Goal: Task Accomplishment & Management: Manage account settings

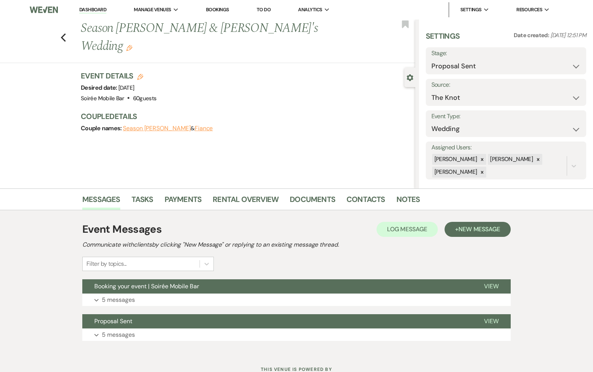
scroll to position [29, 0]
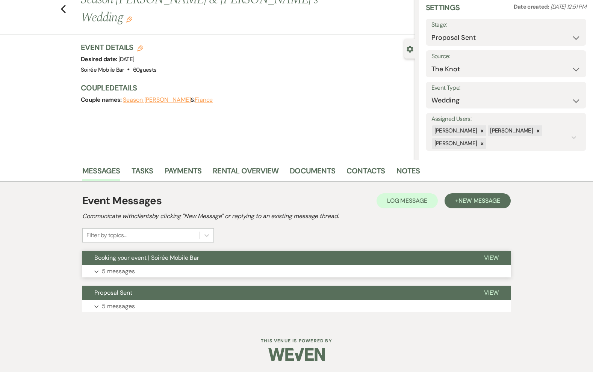
click at [232, 273] on button "Expand 5 messages" at bounding box center [296, 271] width 428 height 13
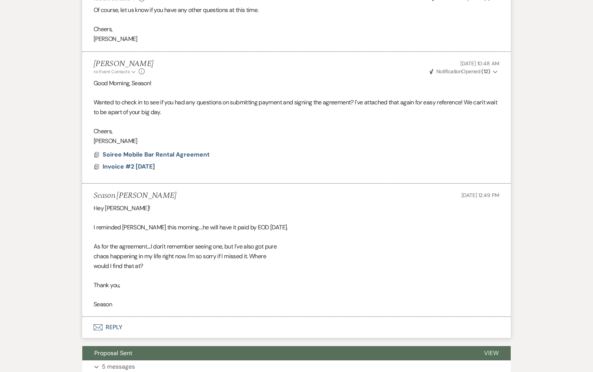
scroll to position [535, 0]
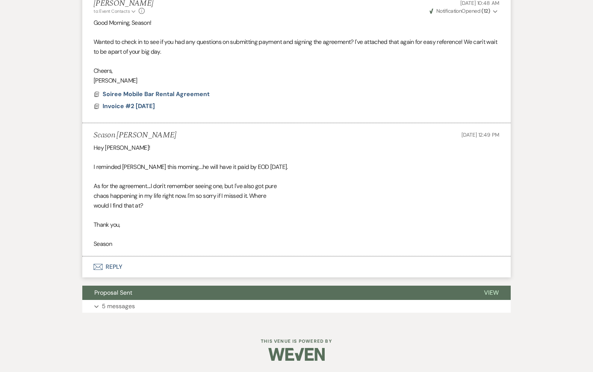
click at [110, 264] on button "Envelope Reply" at bounding box center [296, 266] width 428 height 21
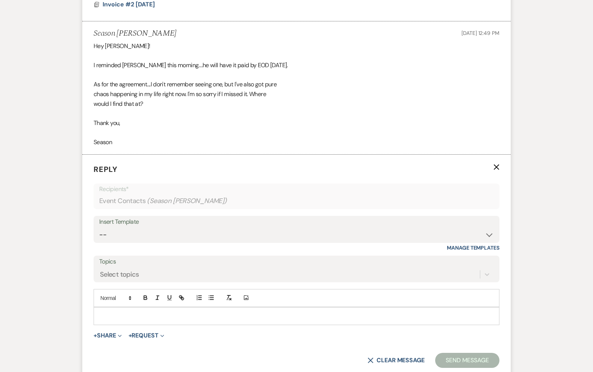
scroll to position [661, 0]
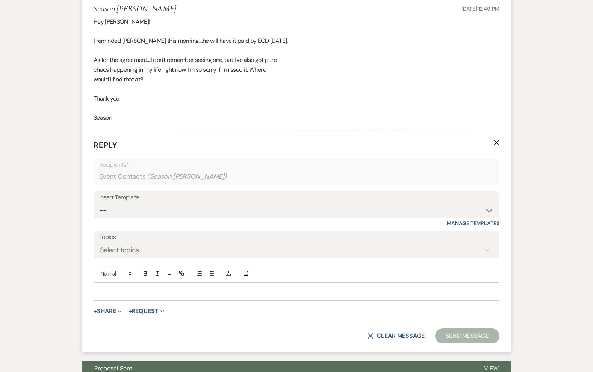
click at [120, 293] on p at bounding box center [297, 292] width 394 height 8
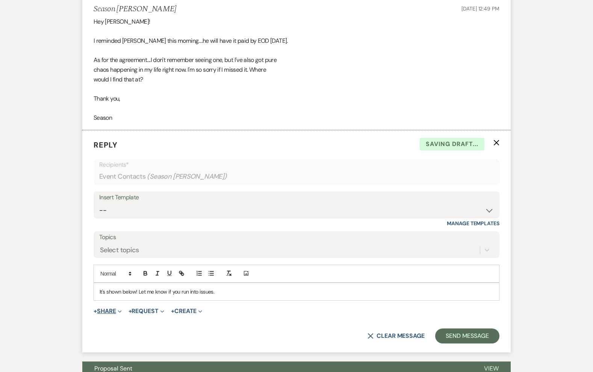
click at [107, 310] on button "+ Share Expand" at bounding box center [108, 311] width 28 height 6
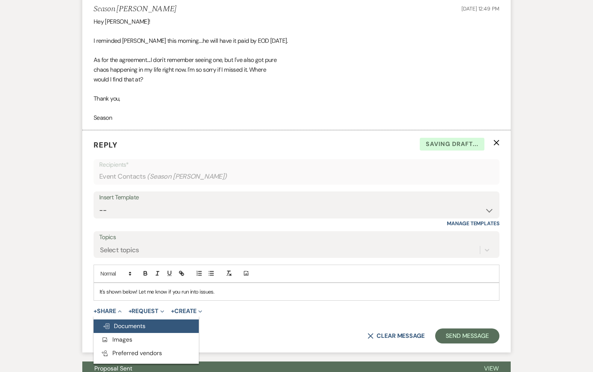
click at [131, 322] on button "Doc Upload Documents" at bounding box center [146, 327] width 105 height 14
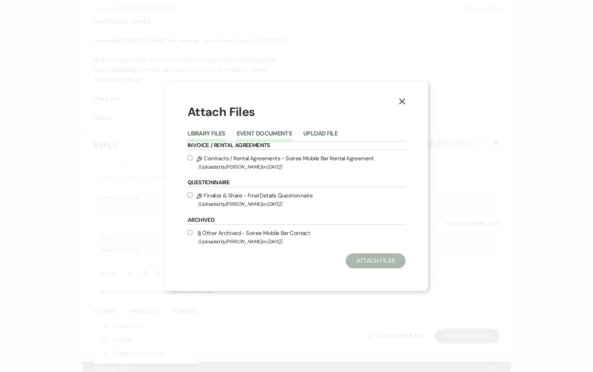
click at [256, 131] on button "Event Documents" at bounding box center [264, 136] width 55 height 11
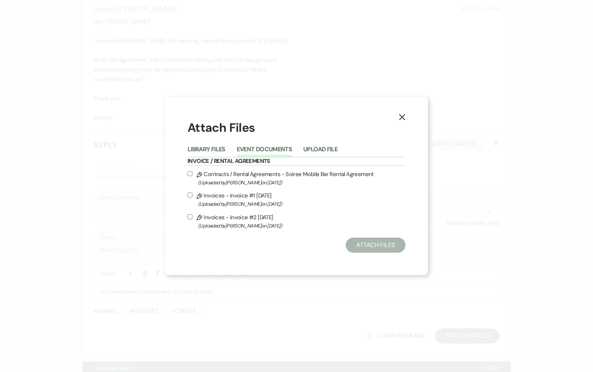
click at [229, 180] on span "(Uploaded by [PERSON_NAME] on [DATE] )" at bounding box center [301, 182] width 207 height 9
click at [192, 176] on input "Pencil Contracts / Rental Agreements - Soiree Mobile Bar Rental Agreement (Uplo…" at bounding box center [189, 173] width 5 height 5
checkbox input "true"
click at [373, 242] on button "Attach Files" at bounding box center [375, 245] width 60 height 15
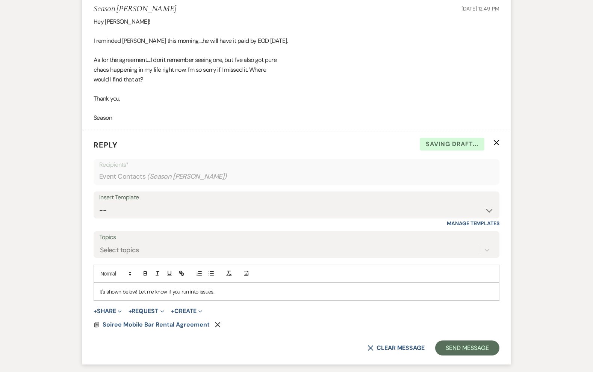
click at [224, 292] on p "It's shown below! Let me know if you run into issues." at bounding box center [297, 292] width 394 height 8
click at [297, 292] on p "It's shown below! Let me know if you run into issues. You can sign that now dig…" at bounding box center [297, 292] width 394 height 8
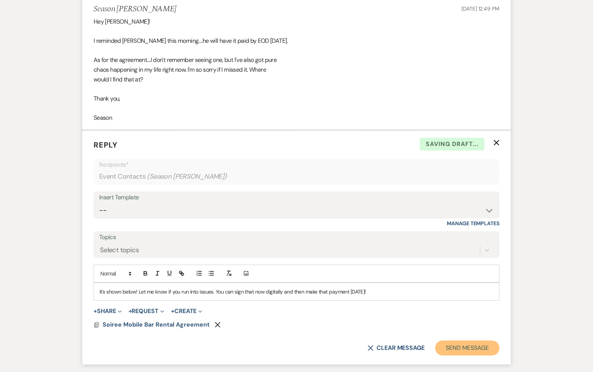
click at [445, 344] on button "Send Message" at bounding box center [467, 348] width 64 height 15
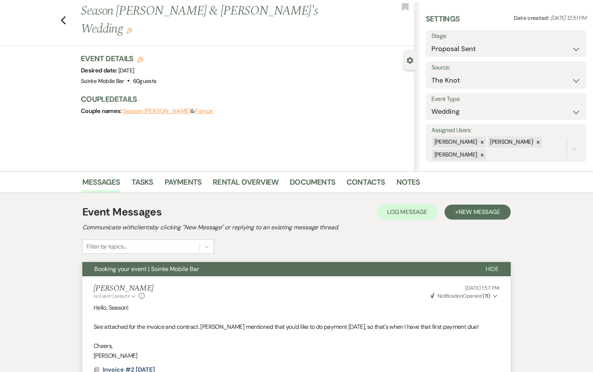
scroll to position [0, 0]
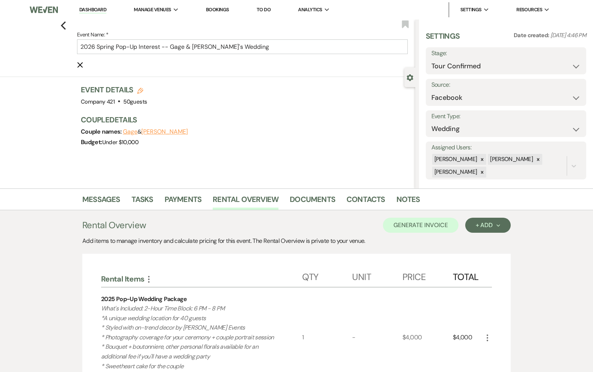
select select "4"
select select "8"
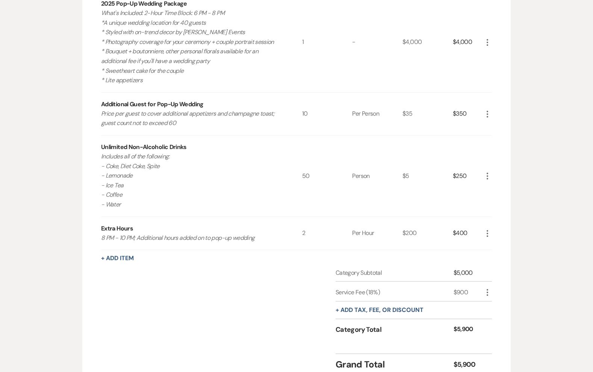
scroll to position [296, 0]
click at [120, 258] on button "+ Add Item" at bounding box center [117, 258] width 33 height 6
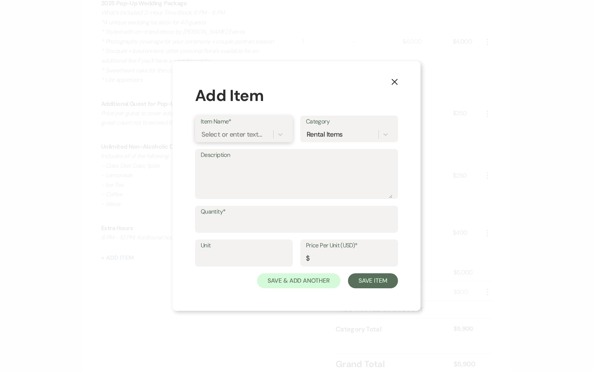
click at [222, 133] on div "Select or enter text..." at bounding box center [231, 135] width 60 height 10
type input "Upgraded Buffet Dinner"
click at [226, 158] on div "+ Add "Upgraded Buffet Dinner "" at bounding box center [244, 158] width 86 height 24
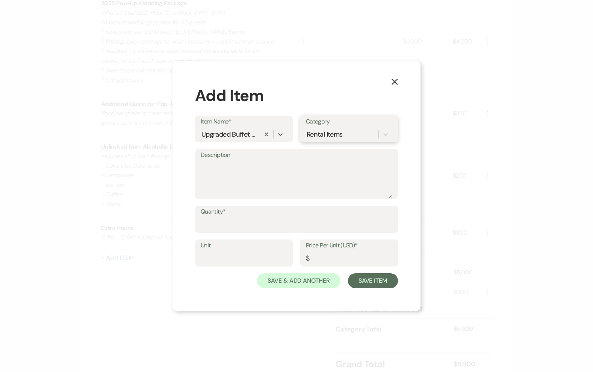
click at [311, 133] on div "Rental Items" at bounding box center [324, 135] width 36 height 10
click at [333, 170] on div "Type to add a new category" at bounding box center [349, 168] width 86 height 15
click at [258, 180] on textarea "Description" at bounding box center [297, 180] width 192 height 38
click at [228, 223] on input "Quantity*" at bounding box center [297, 224] width 192 height 15
type input "50"
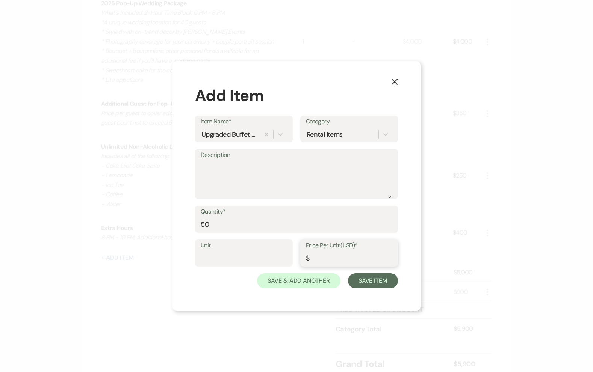
click at [322, 257] on input "Price Per Unit (USD)*" at bounding box center [349, 258] width 86 height 15
type input "45"
click at [283, 184] on textarea "Description" at bounding box center [297, 180] width 192 height 38
type textarea "Selection of One Entree Starch Vegetable Salad"
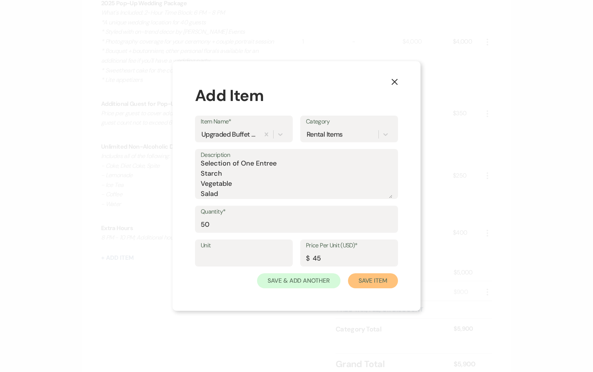
click at [369, 281] on button "Save Item" at bounding box center [373, 280] width 50 height 15
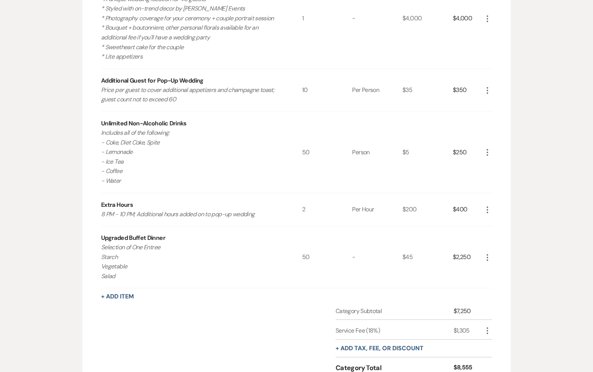
scroll to position [298, 0]
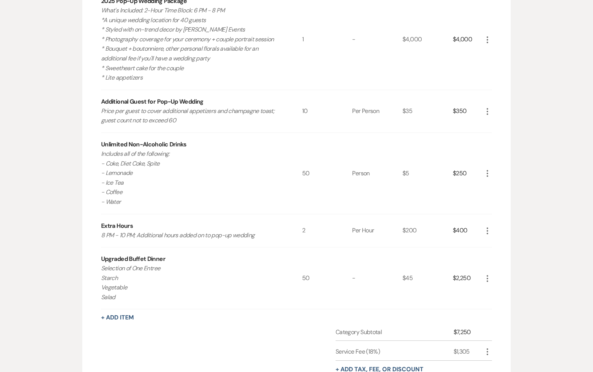
click at [488, 278] on icon "More" at bounding box center [487, 278] width 9 height 9
click at [490, 291] on button "Pencil Edit" at bounding box center [502, 293] width 39 height 12
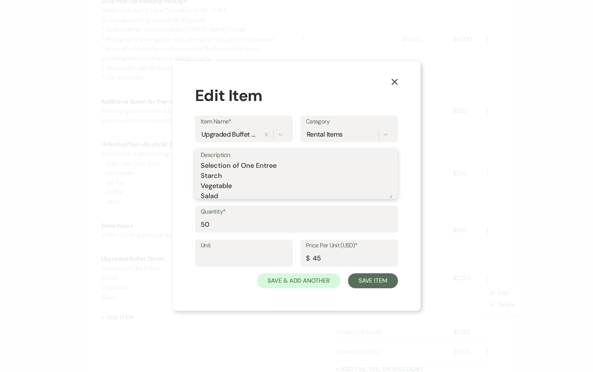
click at [241, 196] on textarea "Selection of One Entree Starch Vegetable Salad" at bounding box center [297, 180] width 192 height 38
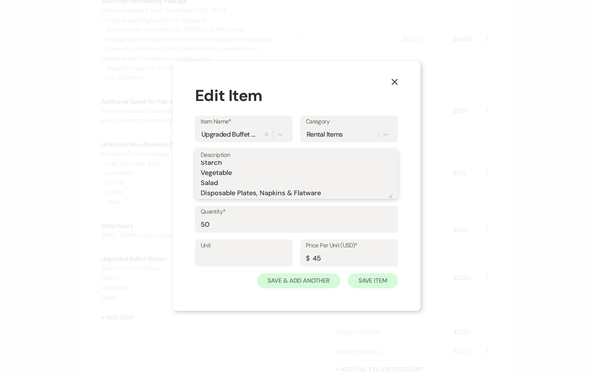
type textarea "Selection of One Entree Starch Vegetable Salad Disposable Plates, Napkins & Fla…"
click at [366, 277] on button "Save Item" at bounding box center [373, 280] width 50 height 15
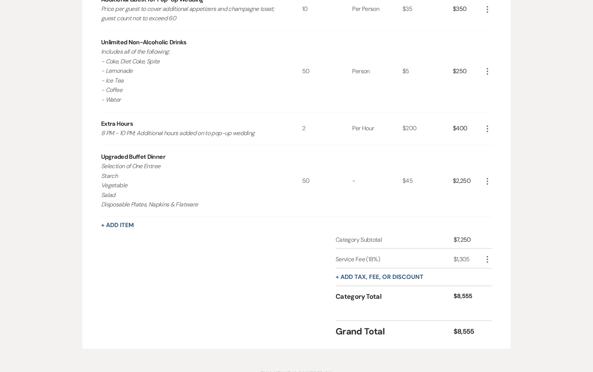
scroll to position [433, 0]
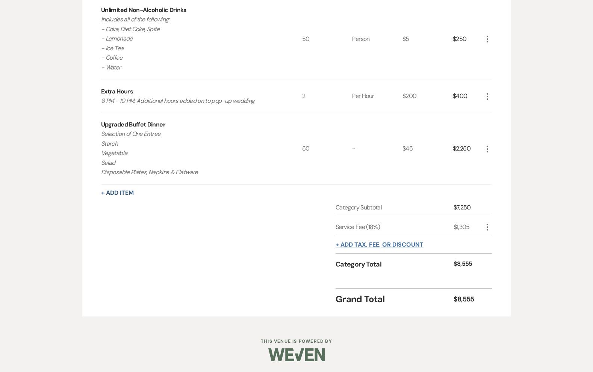
click at [370, 244] on button "+ Add tax, fee, or discount" at bounding box center [379, 245] width 88 height 6
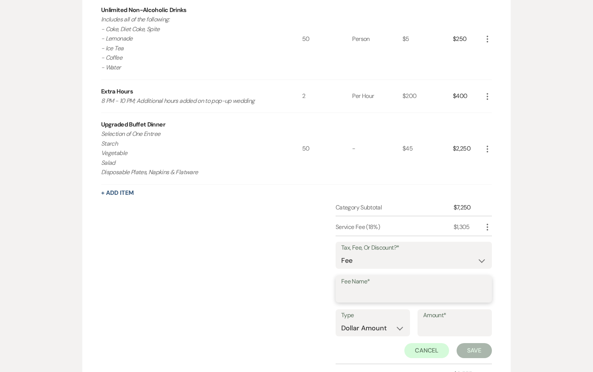
click at [349, 289] on input "Fee Name*" at bounding box center [413, 294] width 145 height 15
type input "CC Fee"
click at [372, 325] on select "Dollar Amount Percentage" at bounding box center [372, 328] width 63 height 15
select select "false"
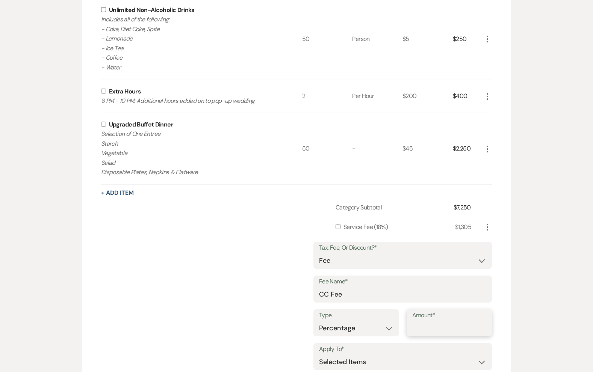
click at [431, 326] on input "Amount*" at bounding box center [449, 328] width 74 height 15
type input "2.9"
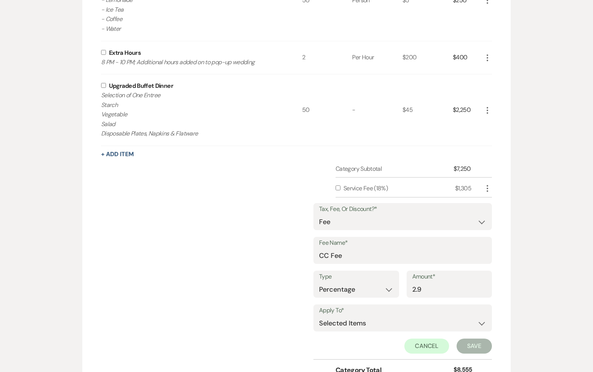
scroll to position [490, 0]
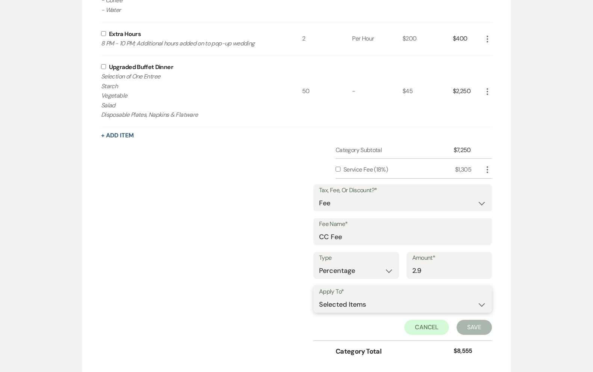
click at [406, 302] on select "Selected Items Category Subtotal (before all Taxes/Fees/Discounts) Category Tot…" at bounding box center [402, 304] width 167 height 15
select select "2"
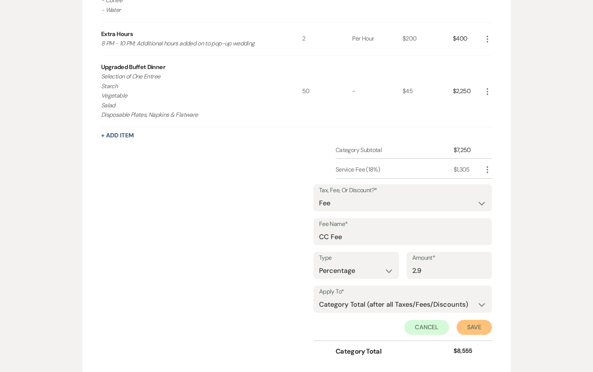
click at [471, 326] on button "Save" at bounding box center [473, 327] width 35 height 15
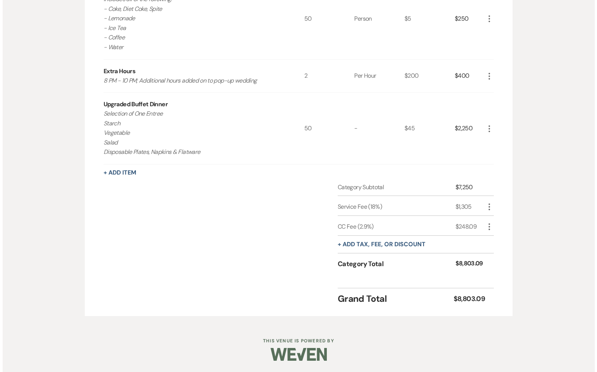
scroll to position [452, 0]
click at [488, 228] on icon "More" at bounding box center [487, 227] width 9 height 9
click at [492, 237] on button "Pencil Edit" at bounding box center [502, 242] width 39 height 12
select select "false"
select select "2"
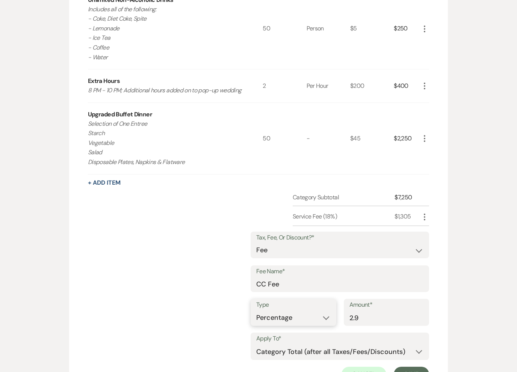
click at [304, 318] on select "Dollar Amount Percentage" at bounding box center [293, 318] width 74 height 15
select select "true"
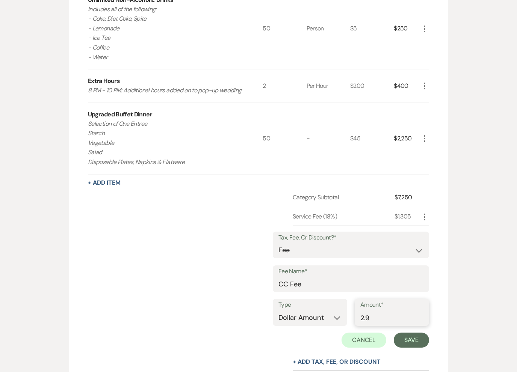
click at [370, 317] on input "2.9" at bounding box center [391, 318] width 63 height 15
type input "248.39"
click at [407, 342] on button "Save" at bounding box center [411, 340] width 35 height 15
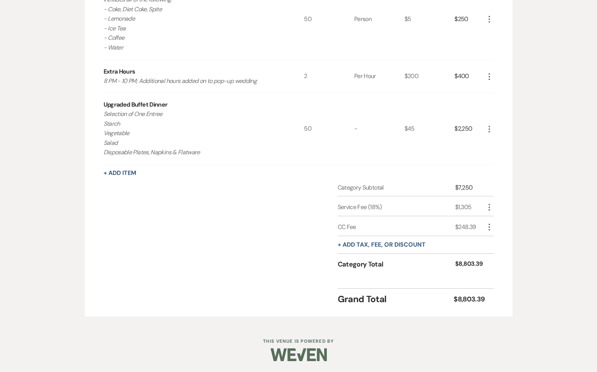
click at [109, 246] on div "Category Subtotal $7,250 Service Fee (18%) $1,305 More CC Fee $248.39 More + Ad…" at bounding box center [299, 233] width 391 height 100
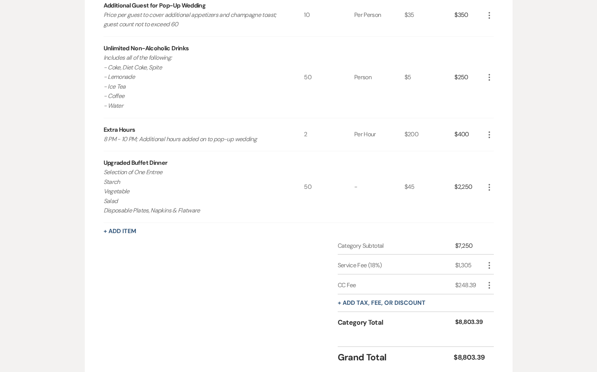
scroll to position [392, 0]
